Goal: Find contact information: Find contact information

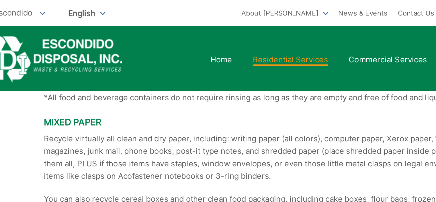
scroll to position [763, 0]
click at [53, 7] on icon at bounding box center [52, 8] width 3 height 2
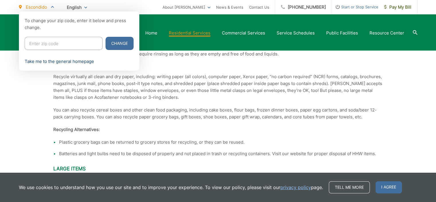
click at [44, 60] on link "Take me to the general homepage" at bounding box center [59, 61] width 69 height 7
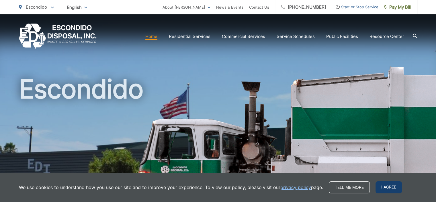
click at [394, 188] on span "I agree" at bounding box center [389, 187] width 26 height 12
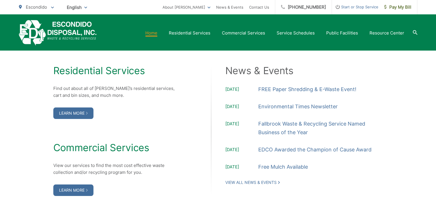
scroll to position [566, 0]
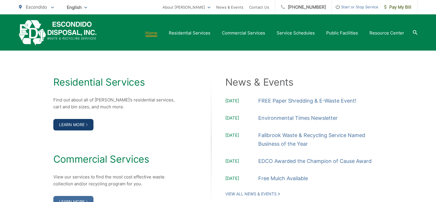
click at [84, 122] on link "Learn More" at bounding box center [73, 124] width 40 height 11
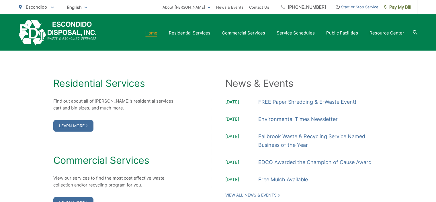
scroll to position [565, 0]
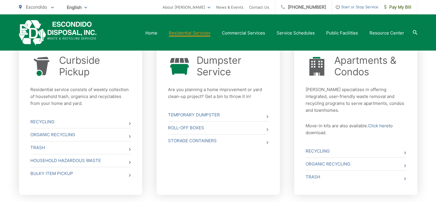
scroll to position [225, 0]
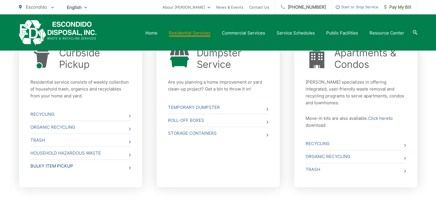
click at [65, 164] on link "Bulky Item Pickup" at bounding box center [80, 165] width 100 height 13
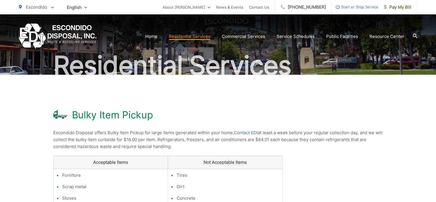
scroll to position [45, 0]
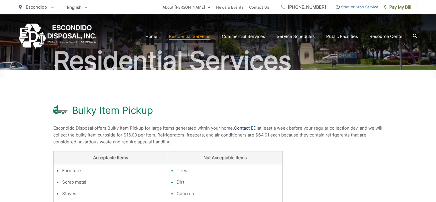
click at [253, 127] on link "Contact EDI" at bounding box center [246, 127] width 24 height 7
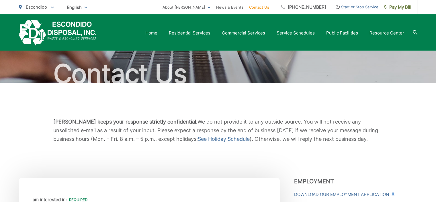
scroll to position [31, 0]
